Goal: Transaction & Acquisition: Purchase product/service

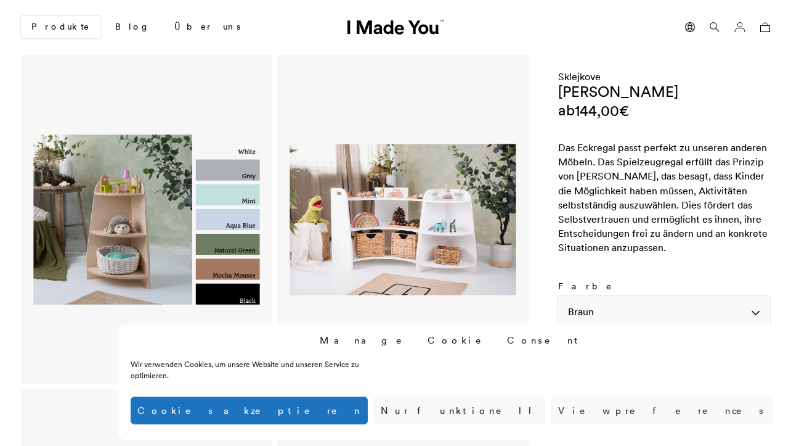
click at [757, 312] on div "Braun" at bounding box center [664, 311] width 212 height 30
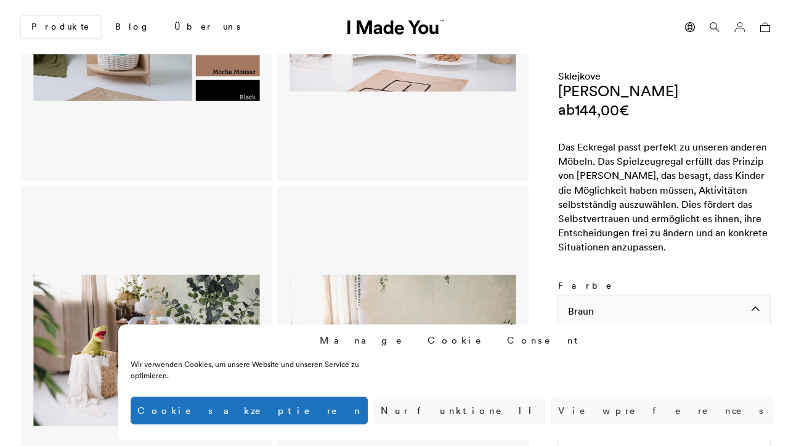
scroll to position [206, 0]
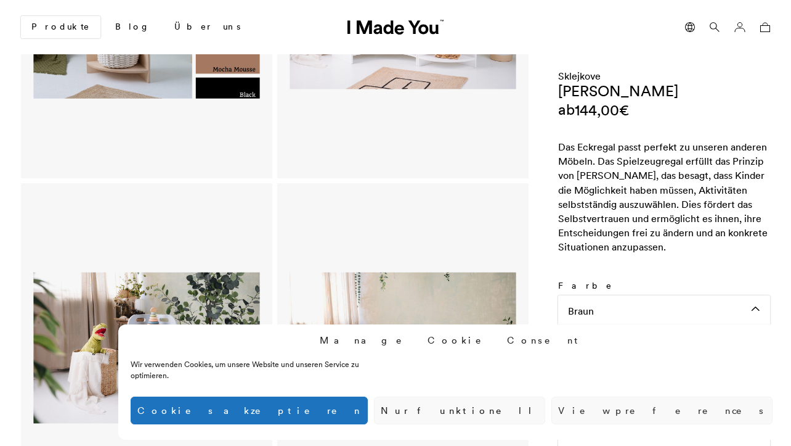
click at [368, 412] on button "Cookies akzeptieren" at bounding box center [249, 410] width 237 height 28
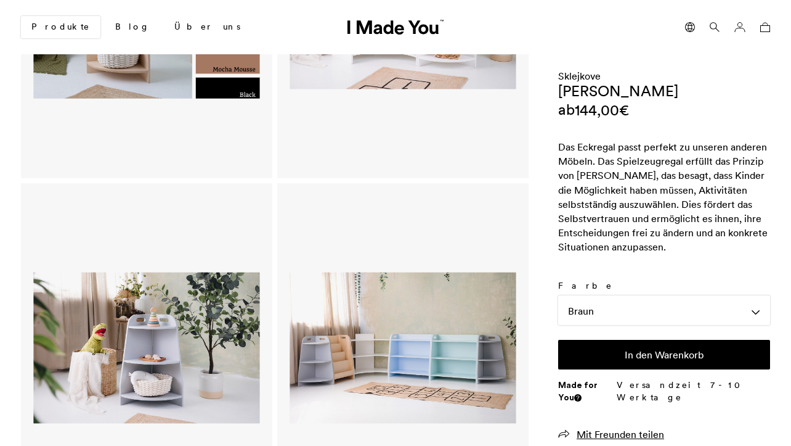
scroll to position [0, 0]
click at [756, 308] on div "Braun" at bounding box center [664, 310] width 212 height 30
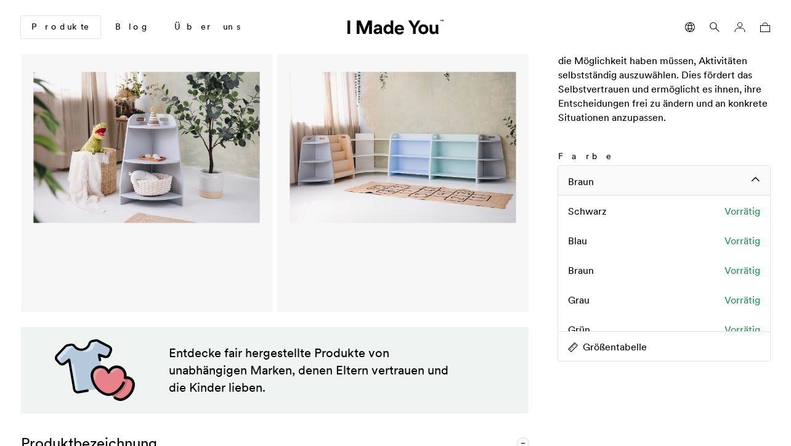
scroll to position [457, 0]
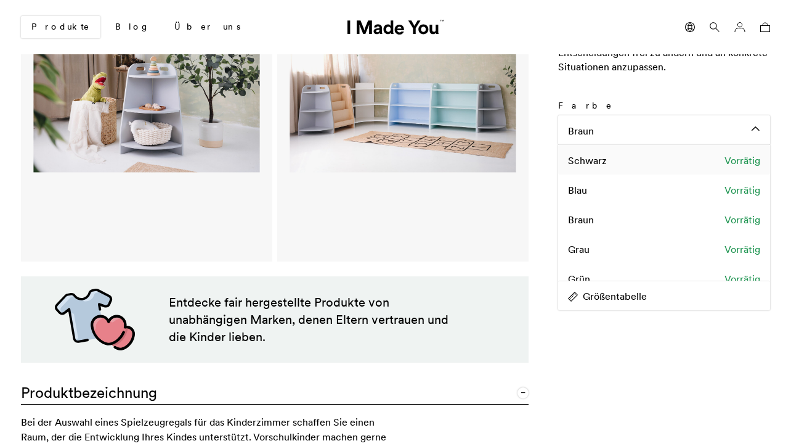
click at [671, 174] on div "[PERSON_NAME] Vorrätig" at bounding box center [664, 160] width 212 height 30
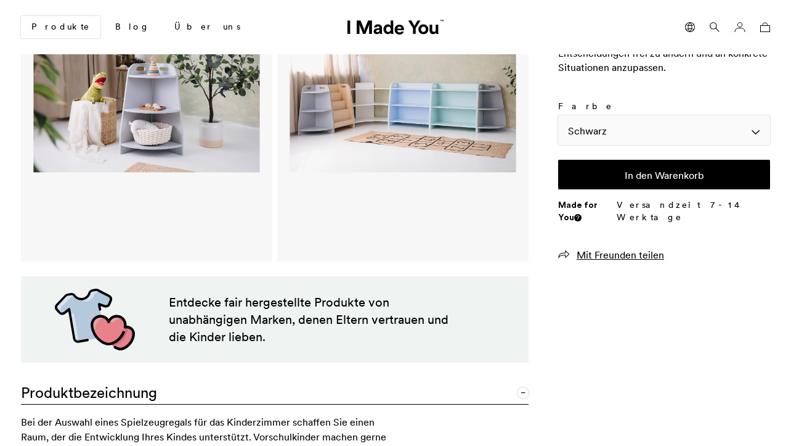
click at [756, 144] on div "Schwarz" at bounding box center [664, 130] width 212 height 30
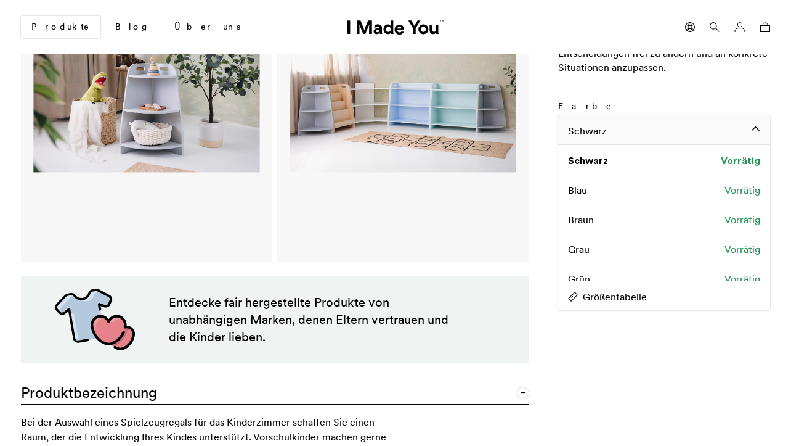
click at [637, 145] on div "Schwarz" at bounding box center [664, 130] width 212 height 30
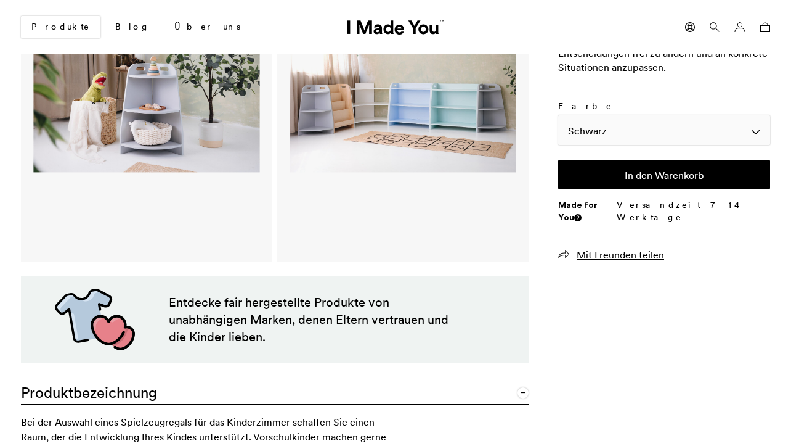
click at [634, 145] on div "Schwarz" at bounding box center [664, 130] width 212 height 30
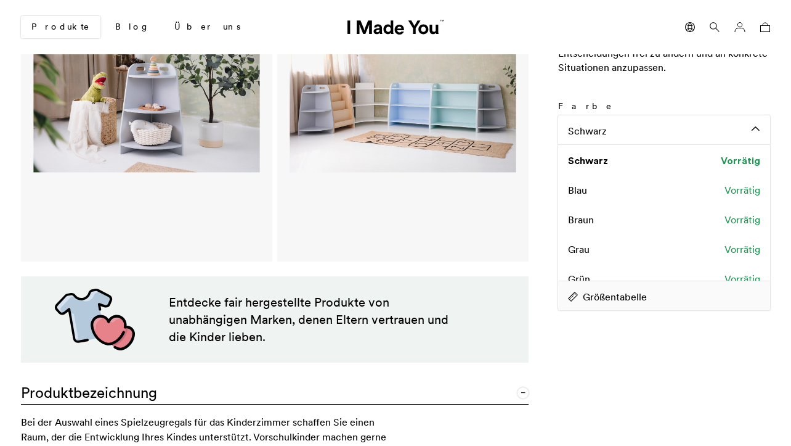
click at [642, 303] on span "Größentabelle" at bounding box center [602, 297] width 89 height 14
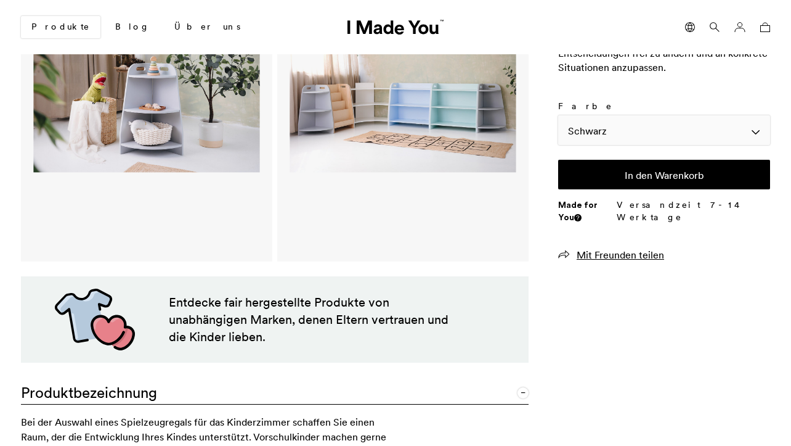
click at [702, 145] on div "Schwarz" at bounding box center [664, 130] width 212 height 30
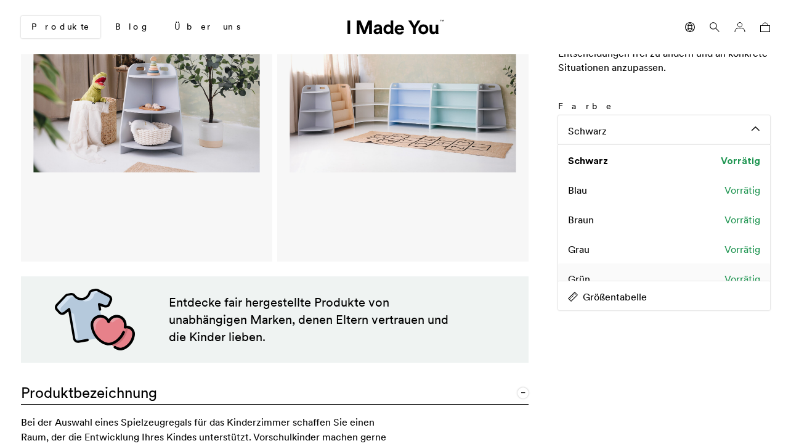
click at [610, 288] on div "Grün Vorrätig" at bounding box center [664, 278] width 212 height 30
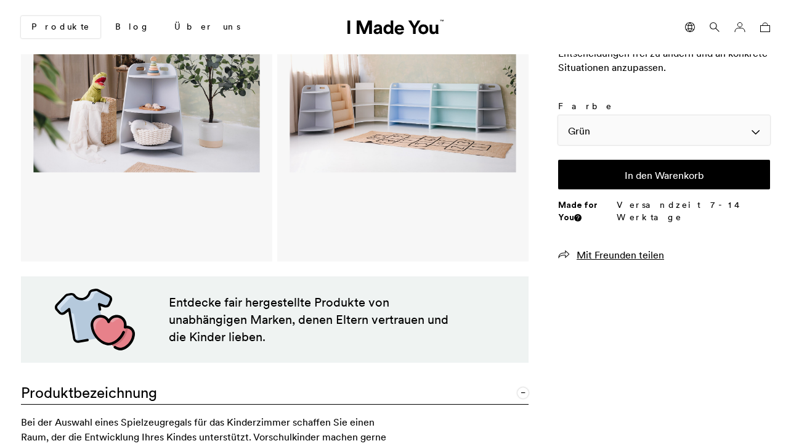
click at [756, 144] on div "Grün" at bounding box center [664, 130] width 212 height 30
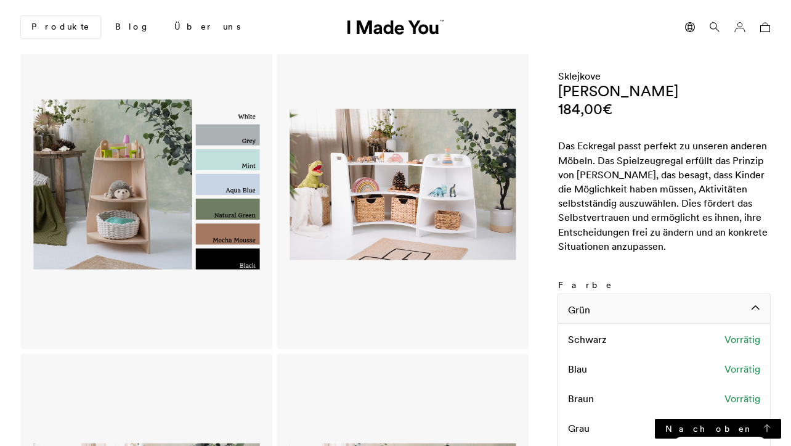
scroll to position [33, 0]
